Goal: Information Seeking & Learning: Learn about a topic

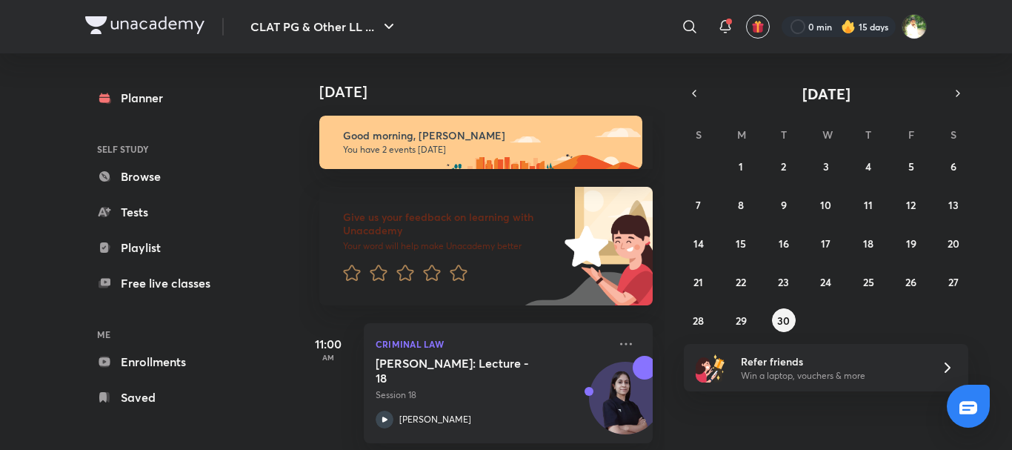
scroll to position [153, 0]
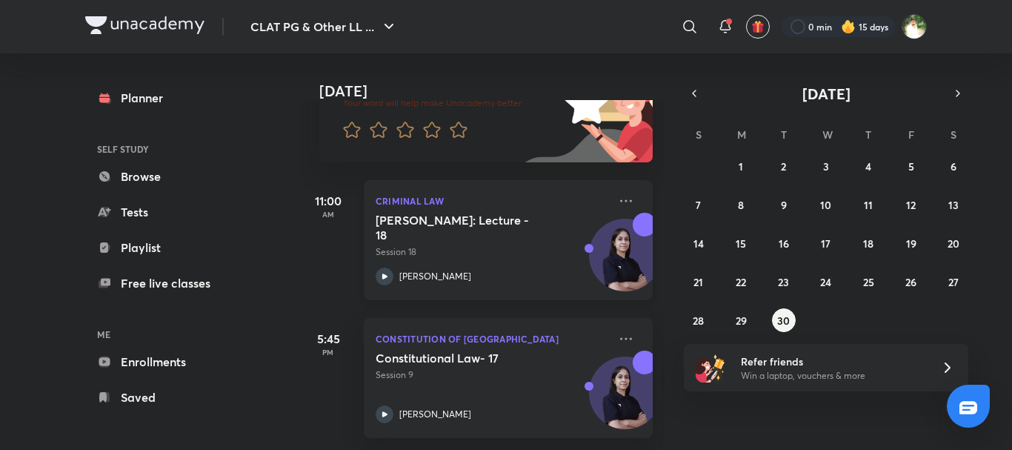
click at [534, 219] on h5 "[PERSON_NAME]: Lecture - 18" at bounding box center [468, 228] width 185 height 30
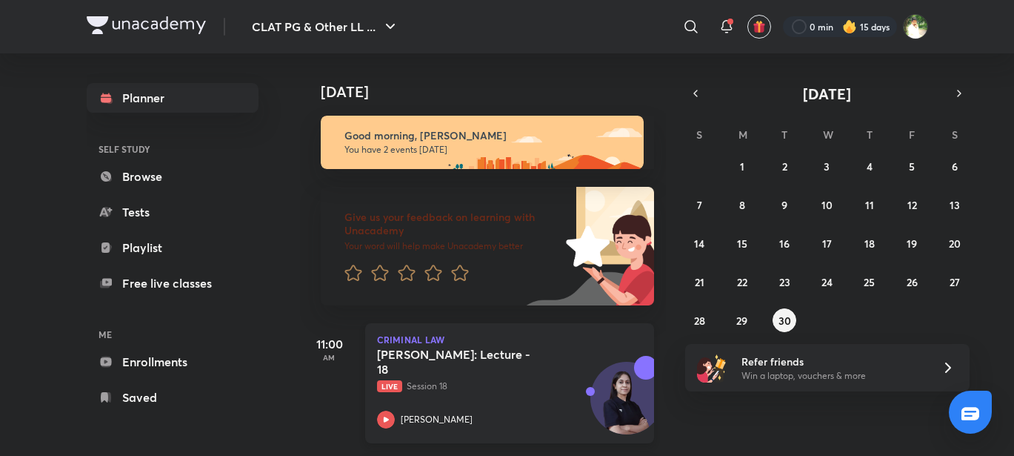
click at [441, 383] on p "Live Session 18" at bounding box center [493, 385] width 233 height 13
